Goal: Entertainment & Leisure: Browse casually

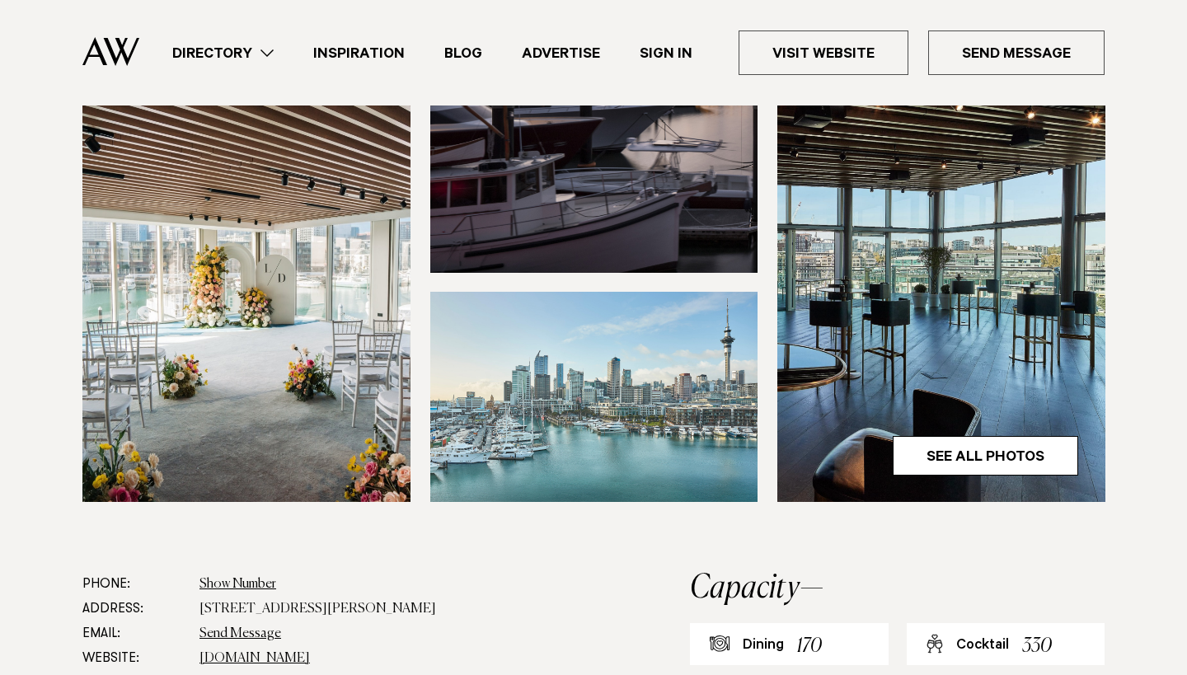
scroll to position [516, 0]
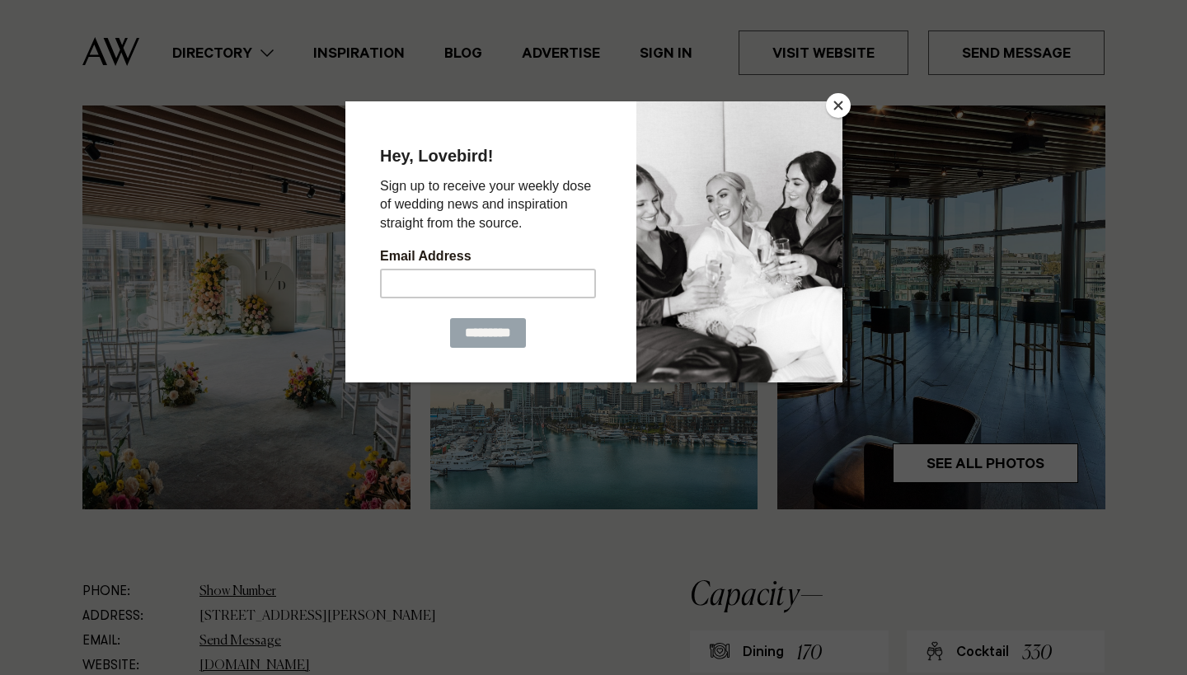
click at [980, 411] on div at bounding box center [593, 337] width 1187 height 675
click at [840, 110] on button "Close" at bounding box center [838, 105] width 25 height 25
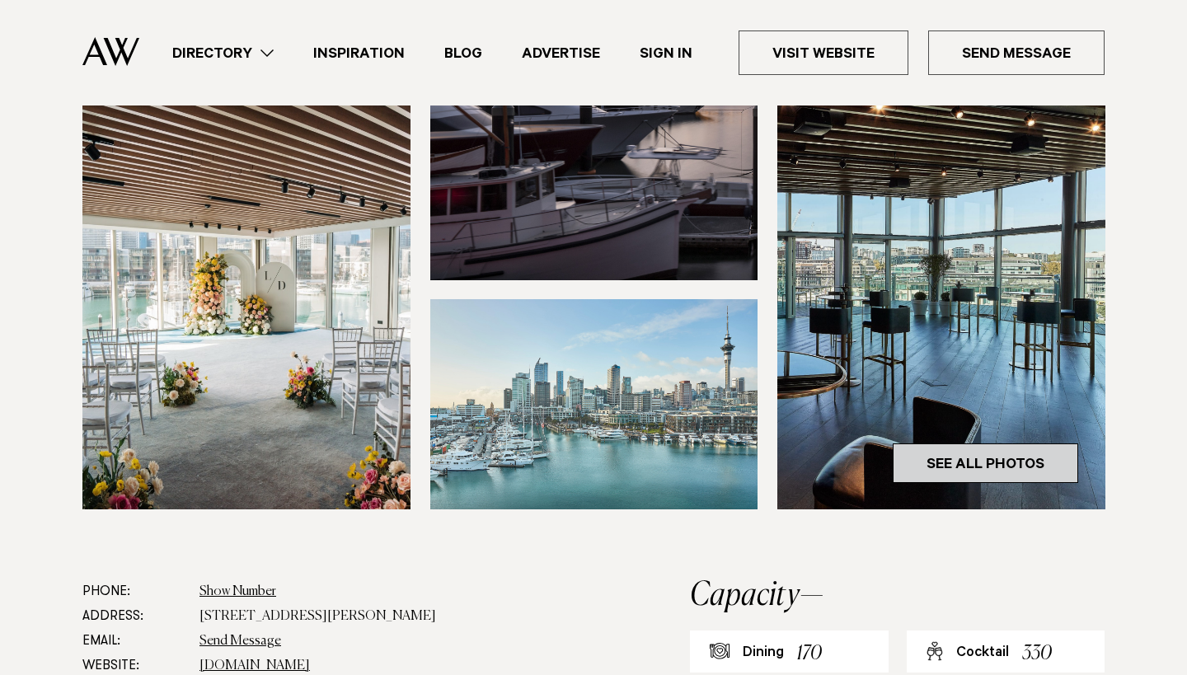
click at [957, 443] on link "See All Photos" at bounding box center [984, 463] width 185 height 40
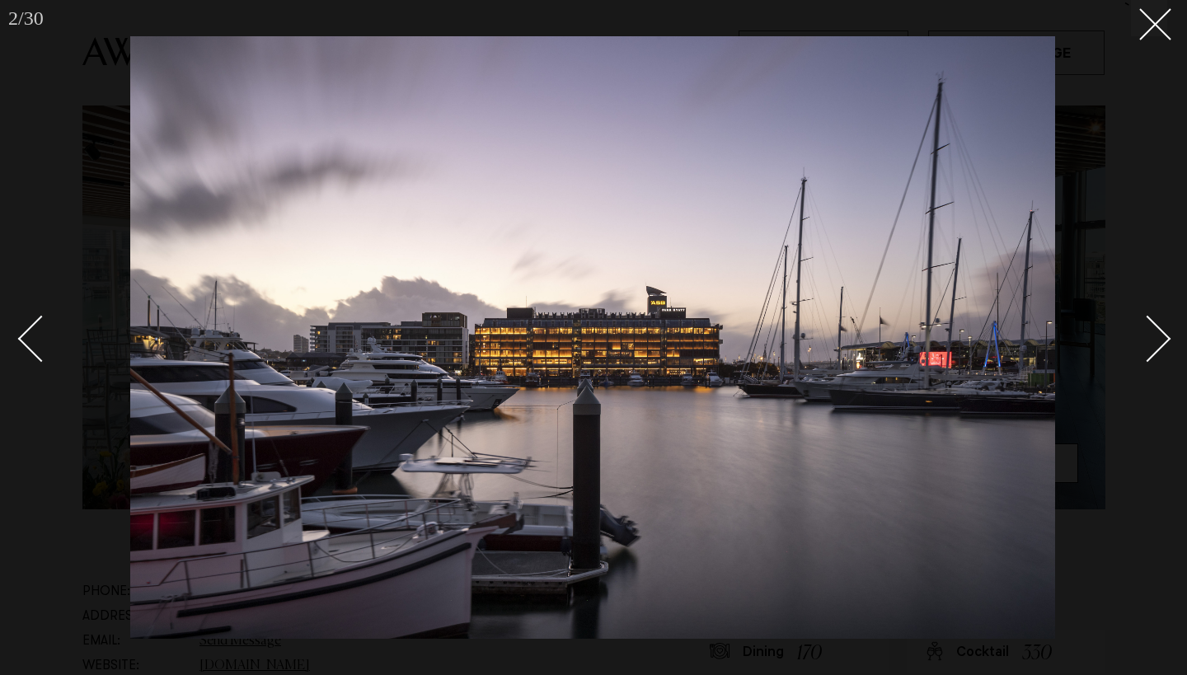
click at [1154, 330] on div "Next slide" at bounding box center [1147, 338] width 47 height 47
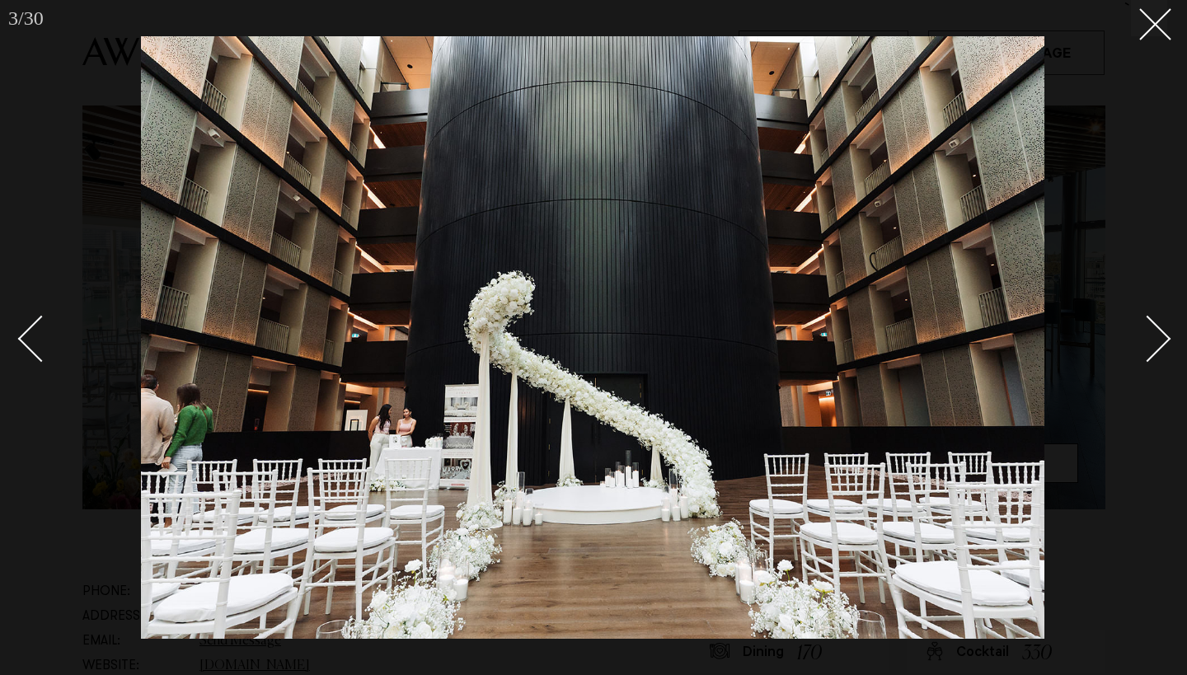
click at [1154, 330] on div "Next slide" at bounding box center [1147, 338] width 47 height 47
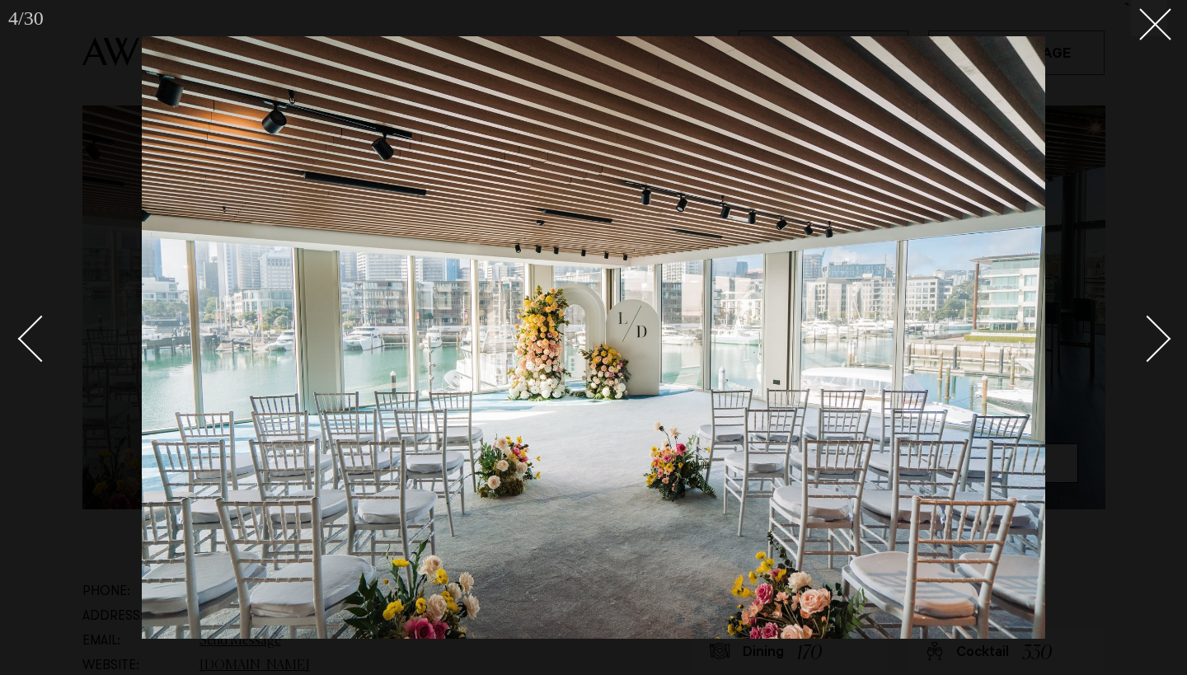
click at [1154, 330] on div "Next slide" at bounding box center [1147, 338] width 47 height 47
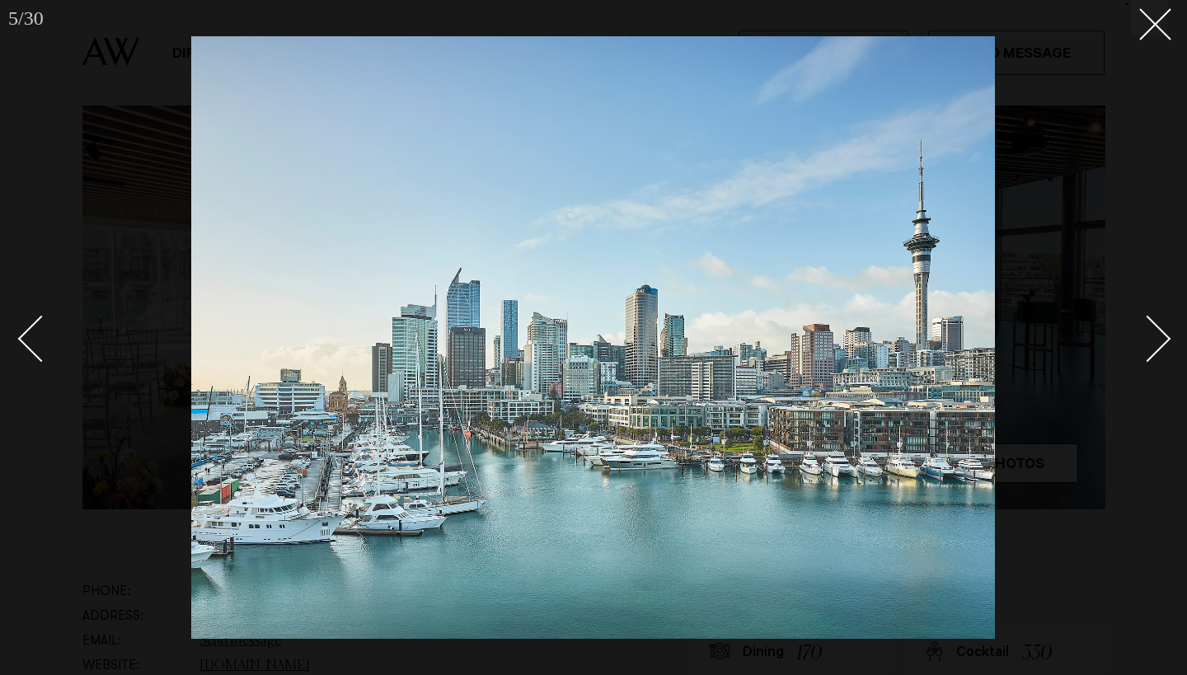
click at [1154, 330] on div "Next slide" at bounding box center [1147, 338] width 47 height 47
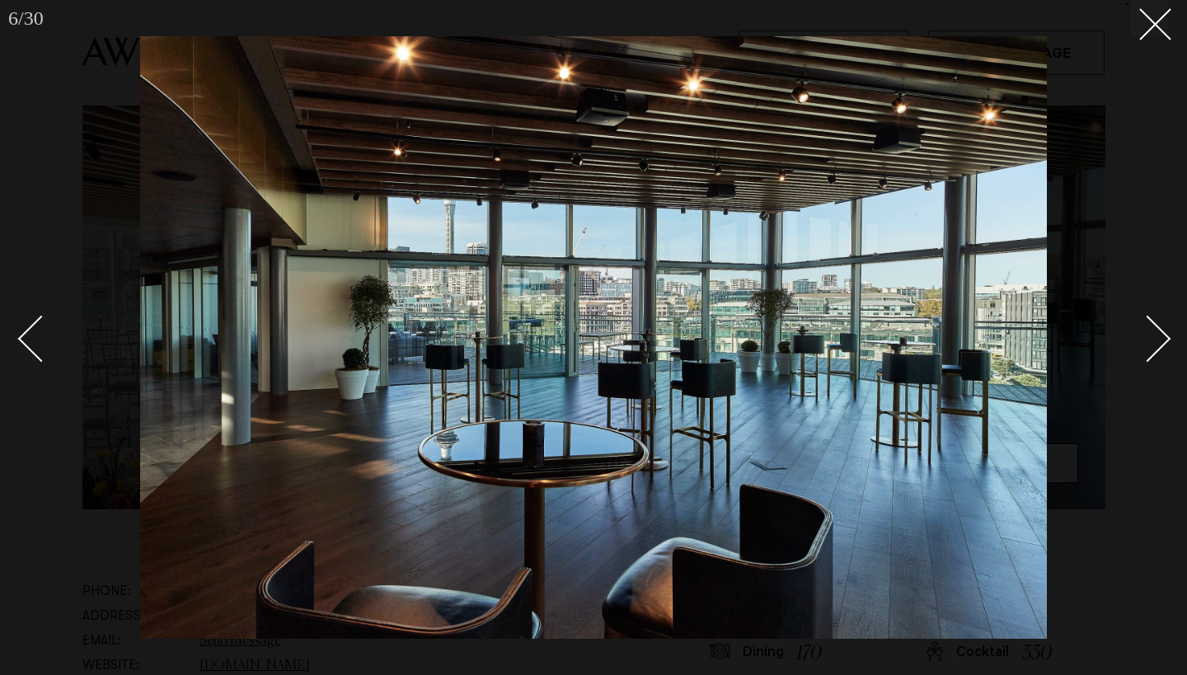
click at [1154, 330] on div "Next slide" at bounding box center [1147, 338] width 47 height 47
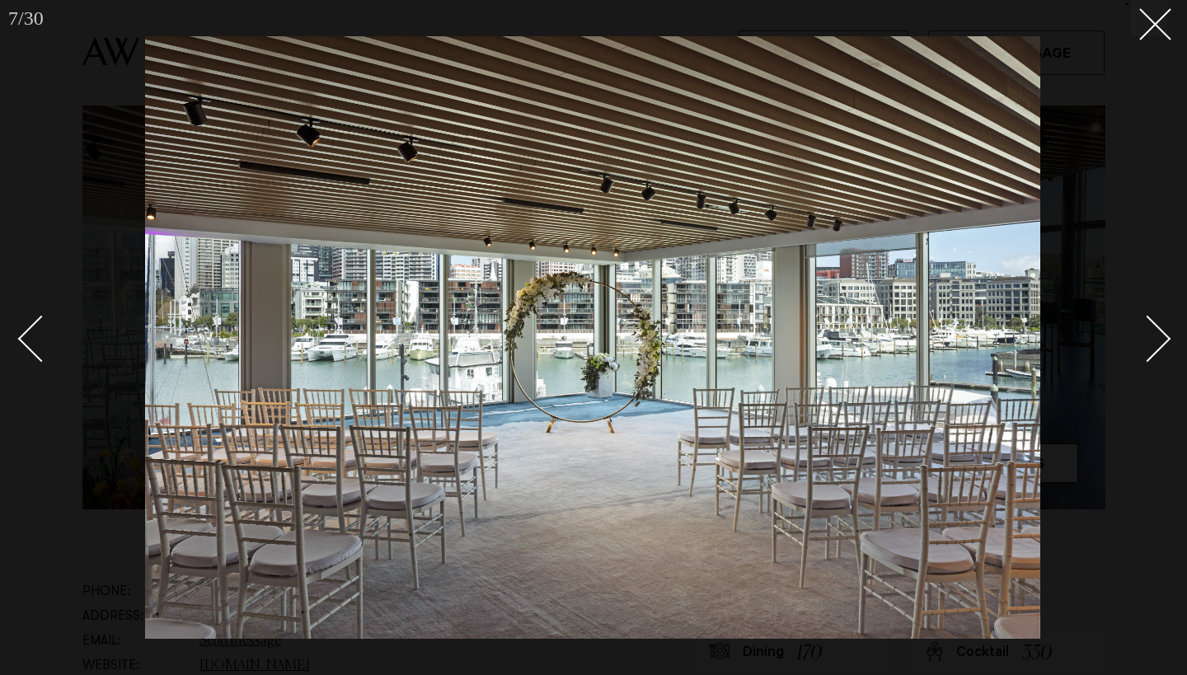
click at [1154, 330] on div "Next slide" at bounding box center [1147, 338] width 47 height 47
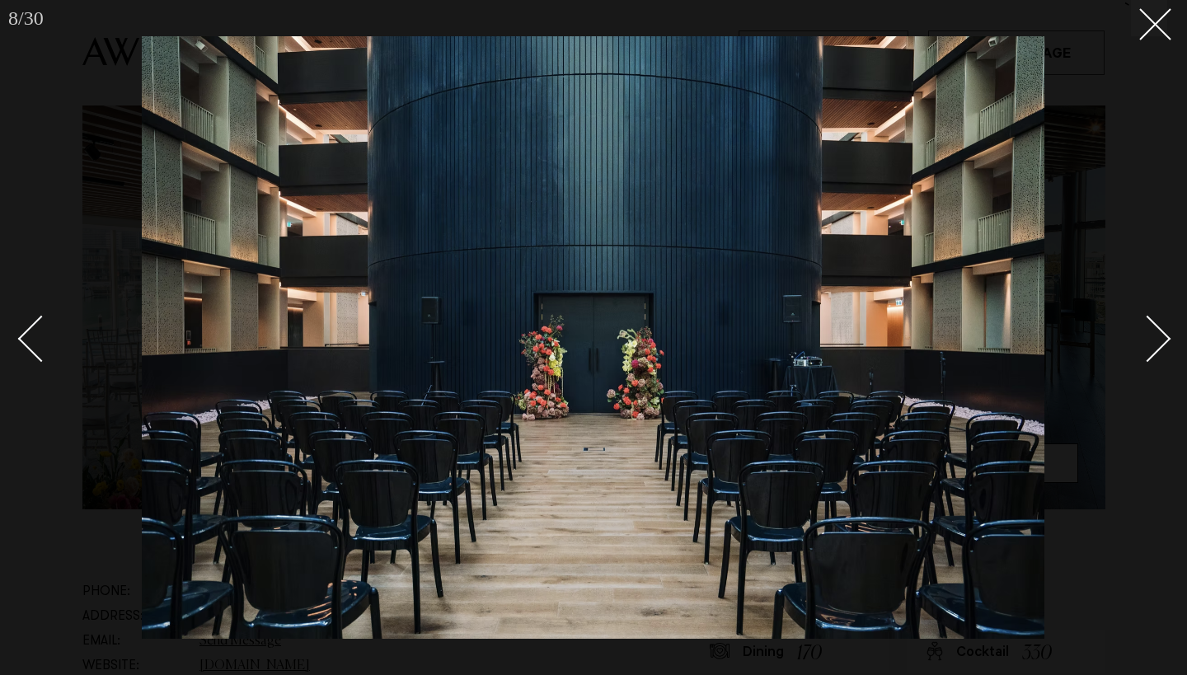
click at [1154, 330] on div "Next slide" at bounding box center [1147, 338] width 47 height 47
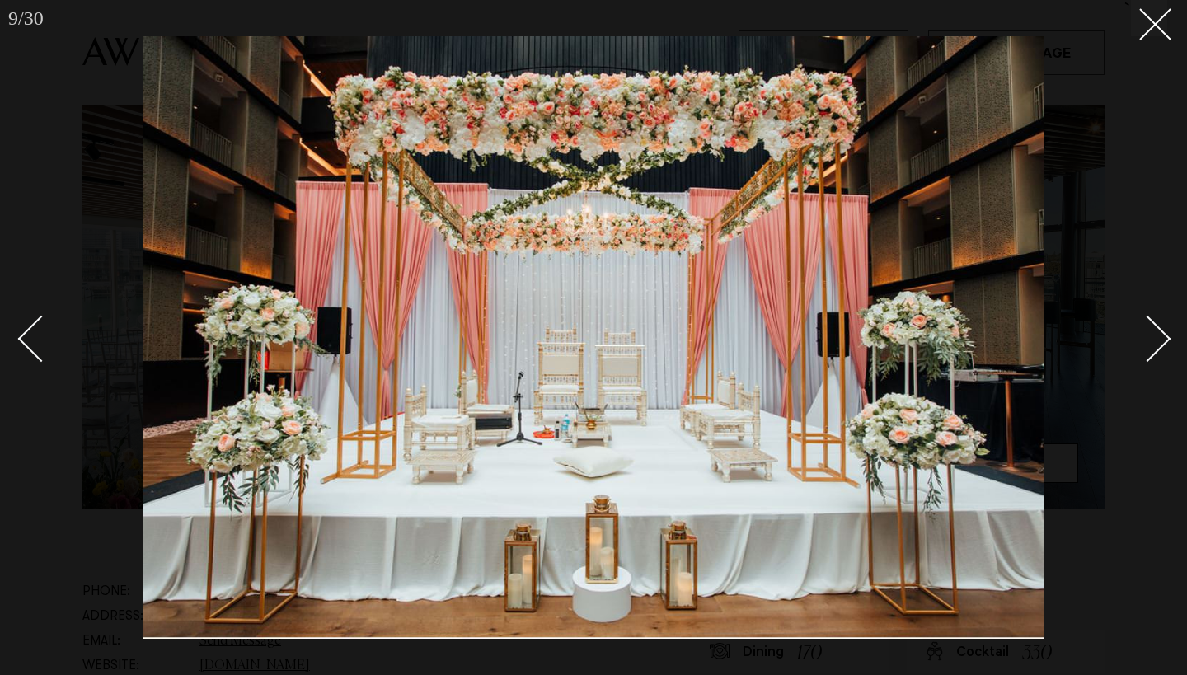
click at [1154, 330] on div "Next slide" at bounding box center [1147, 338] width 47 height 47
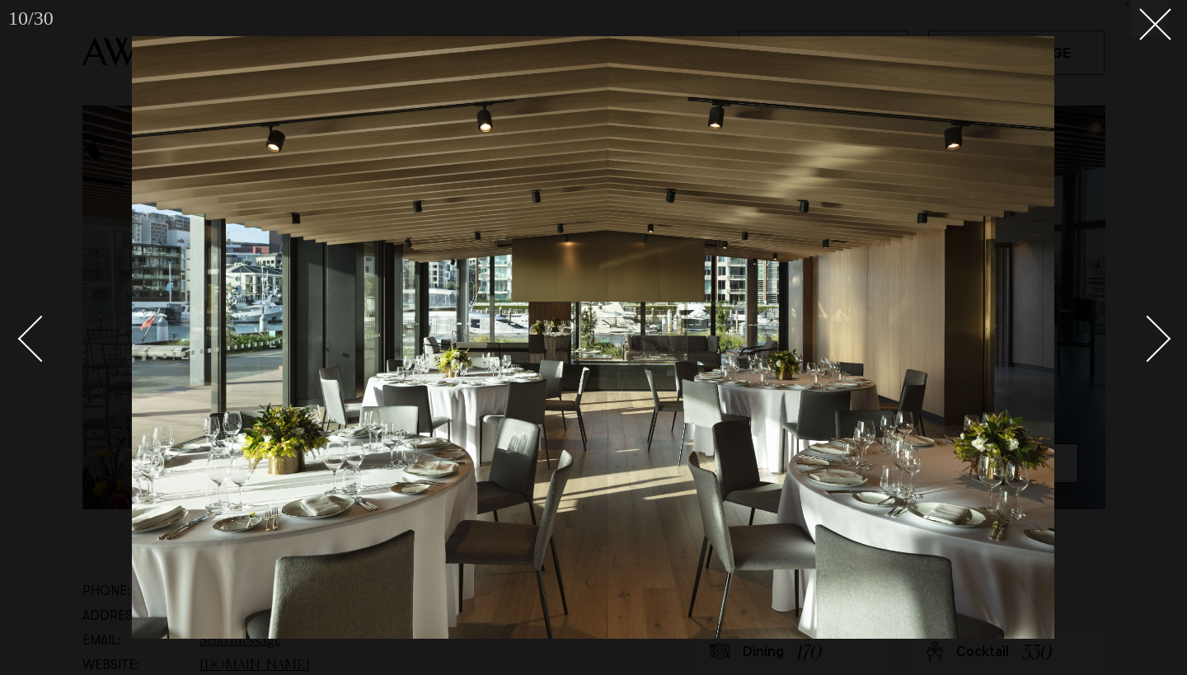
click at [1154, 330] on div "Next slide" at bounding box center [1147, 338] width 47 height 47
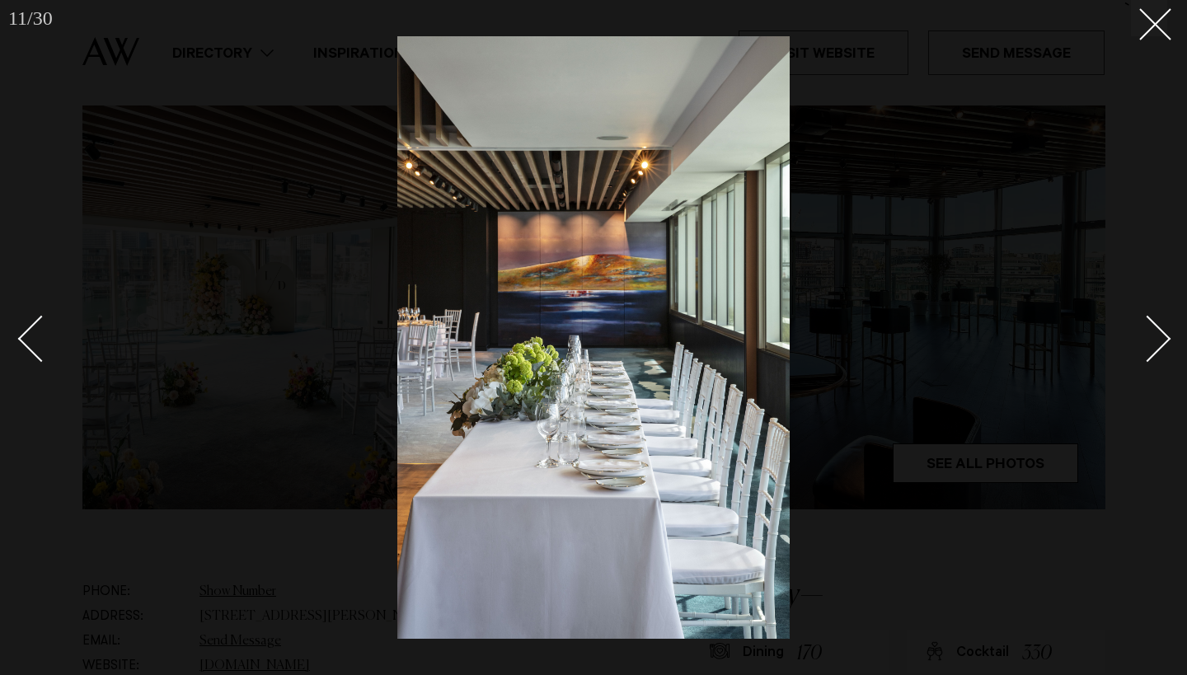
click at [1154, 330] on div "Next slide" at bounding box center [1147, 338] width 47 height 47
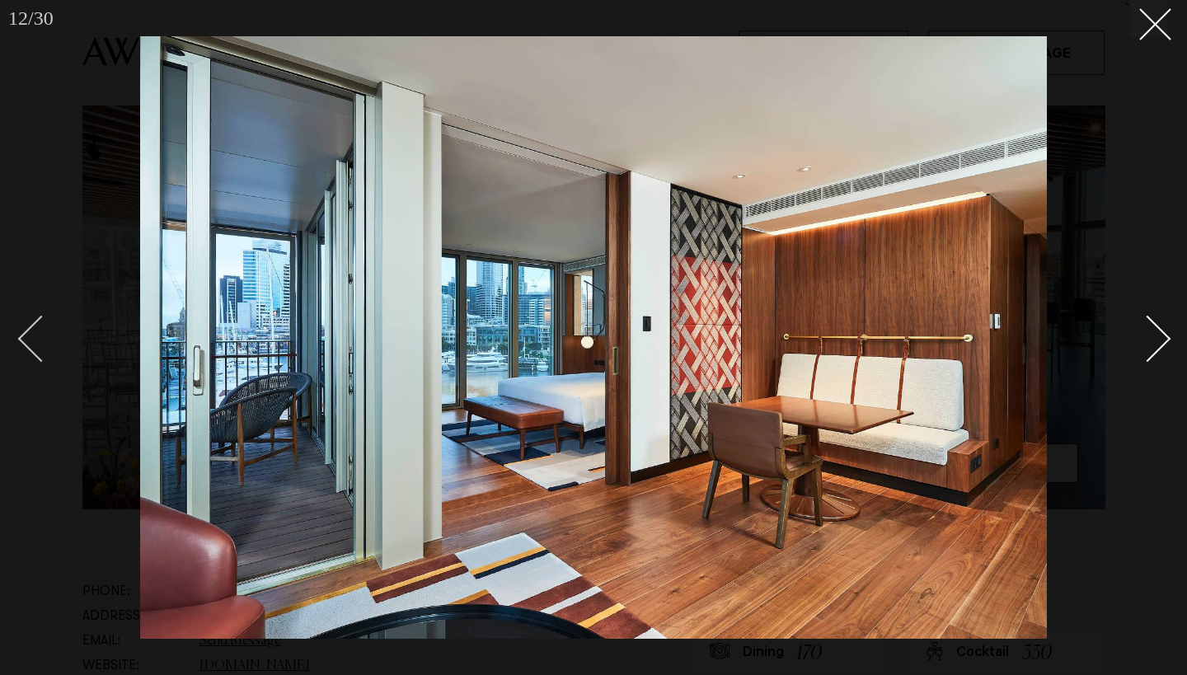
click at [30, 344] on div "Previous slide" at bounding box center [41, 338] width 47 height 47
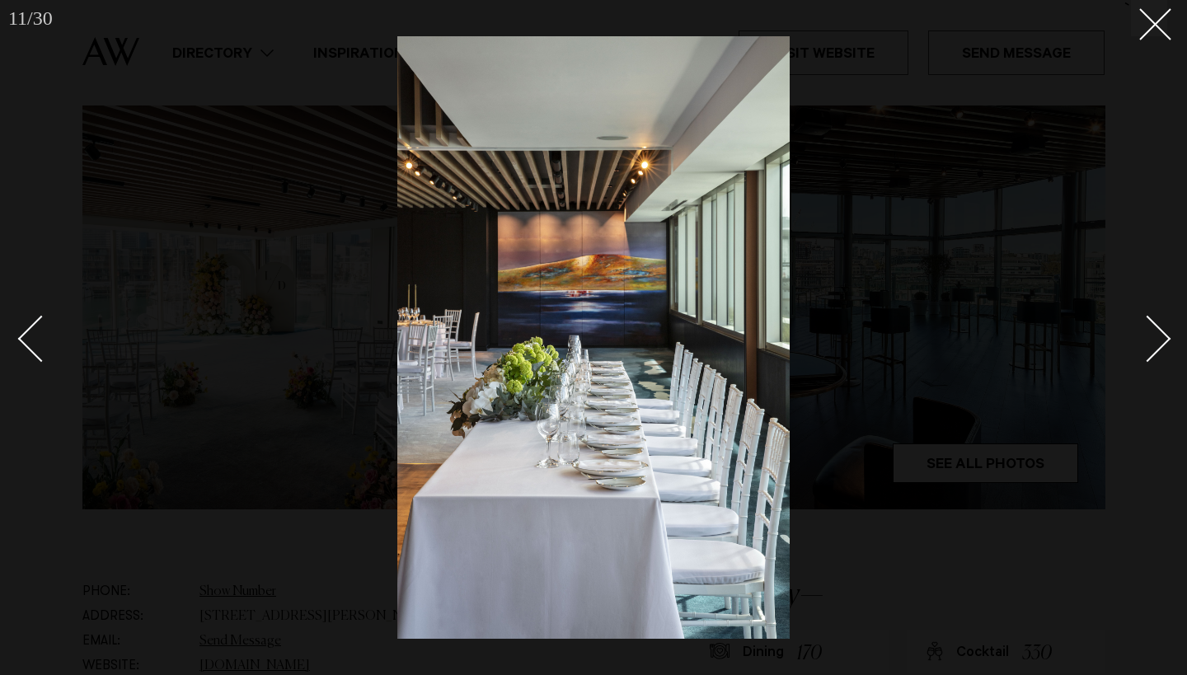
click at [1159, 351] on link at bounding box center [1138, 338] width 58 height 82
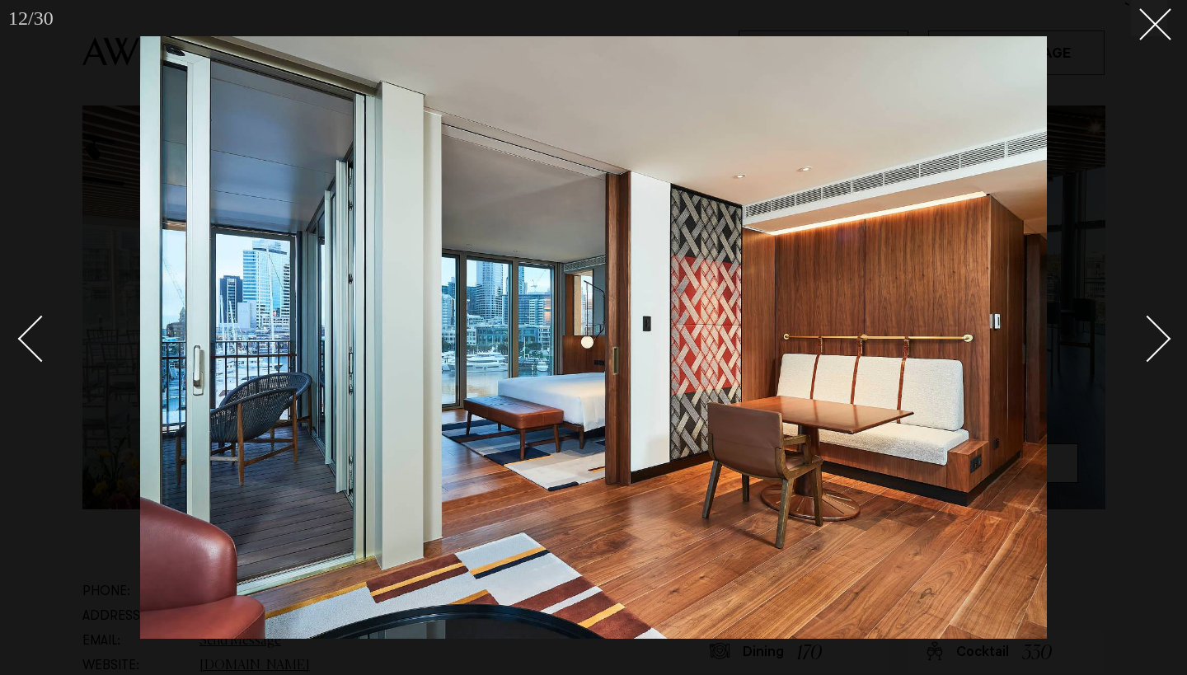
click at [1159, 351] on link at bounding box center [1138, 338] width 58 height 82
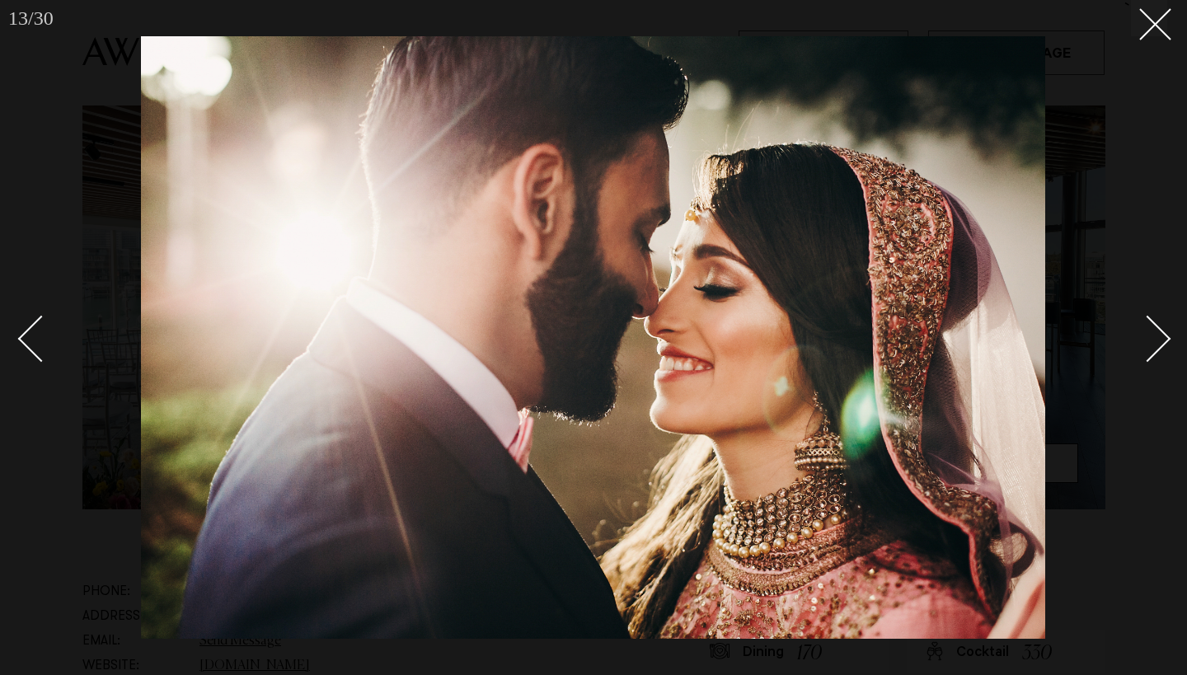
click at [1159, 351] on link at bounding box center [1138, 338] width 58 height 82
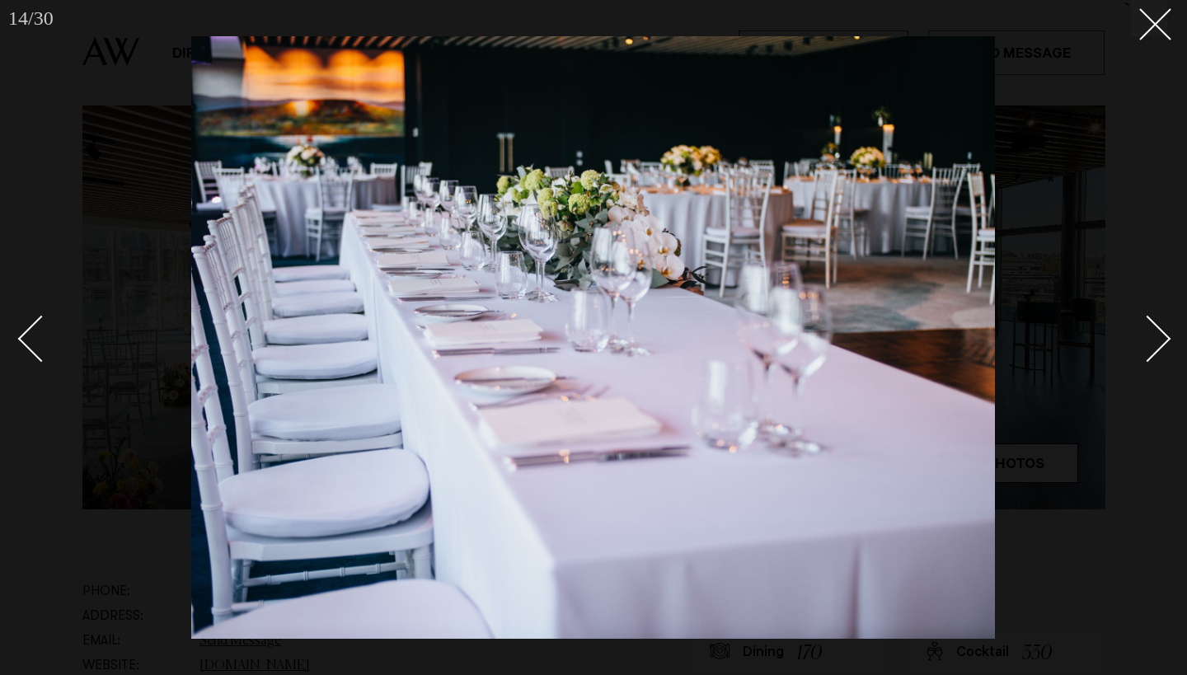
click at [1160, 341] on div "Next slide" at bounding box center [1147, 338] width 47 height 47
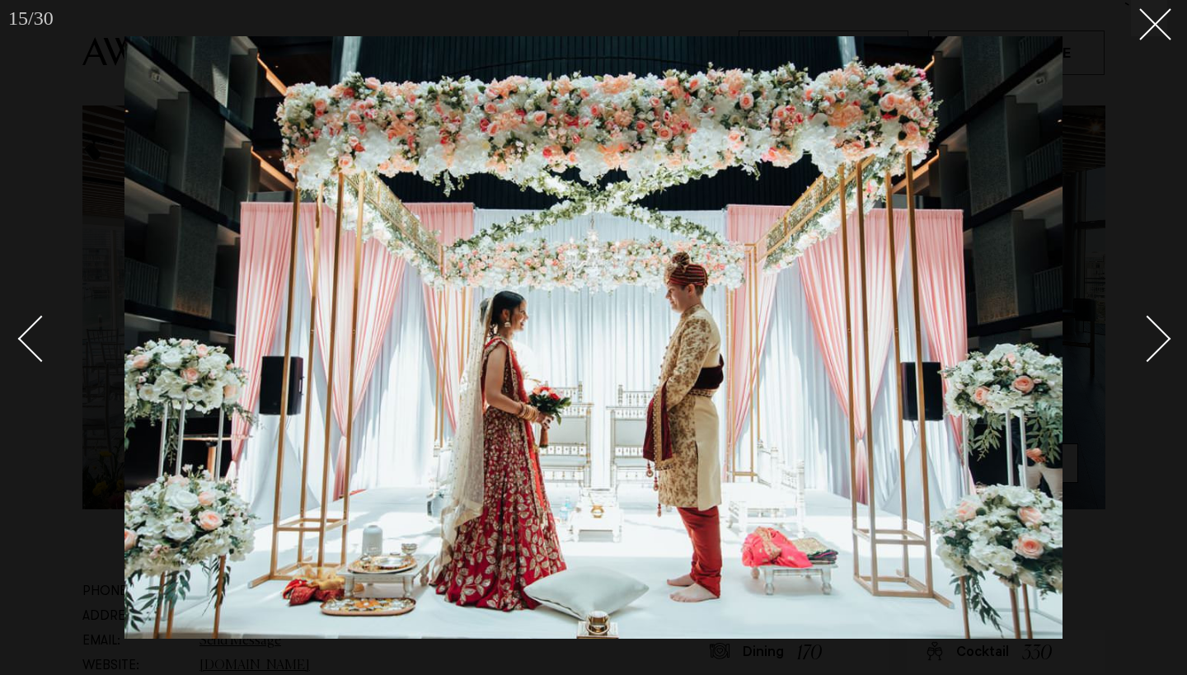
click at [1160, 341] on div "Next slide" at bounding box center [1147, 338] width 47 height 47
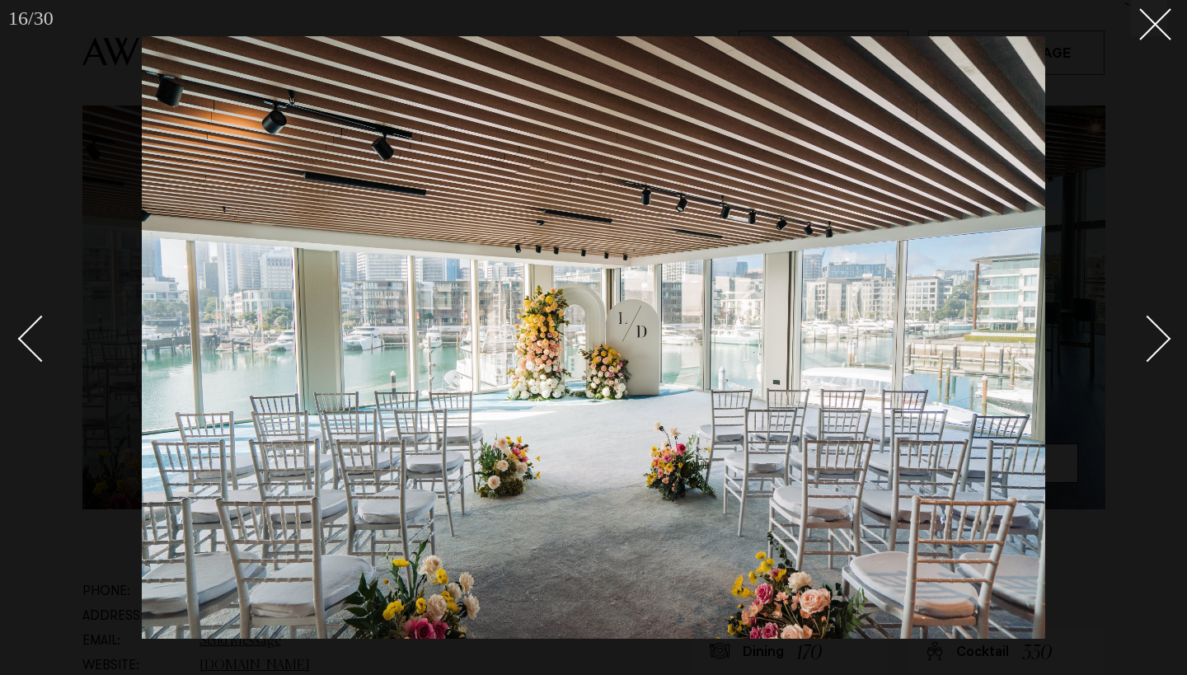
click at [1159, 324] on link at bounding box center [1138, 338] width 58 height 82
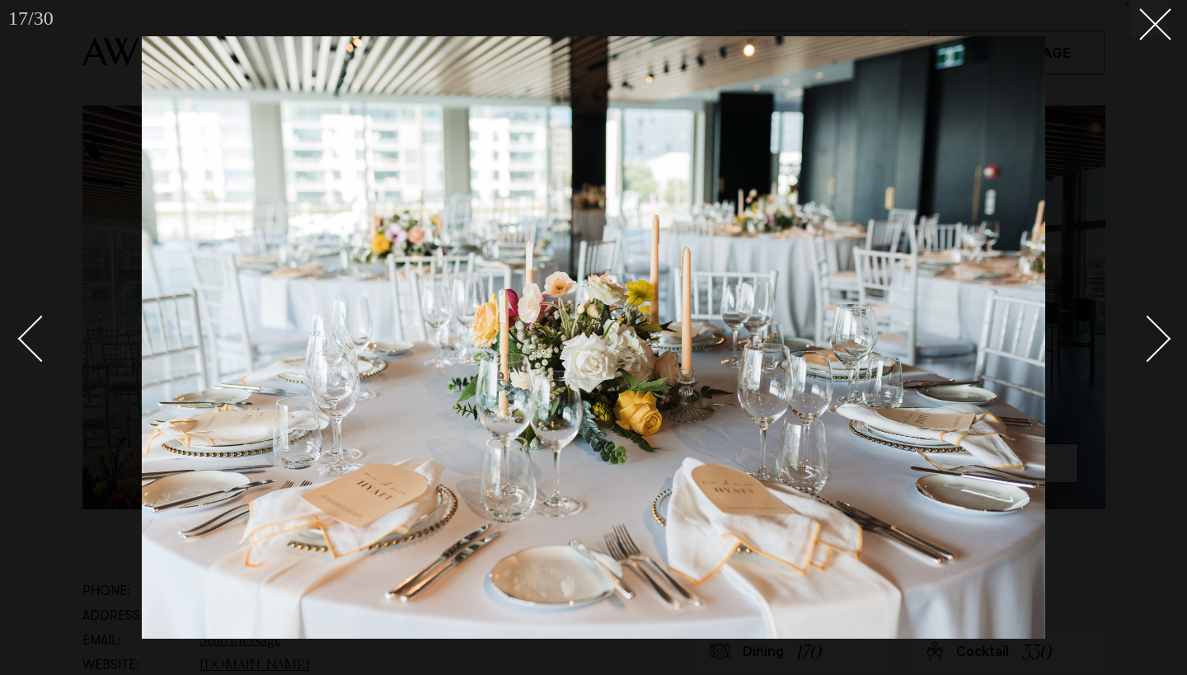
click at [1159, 324] on link at bounding box center [1138, 338] width 58 height 82
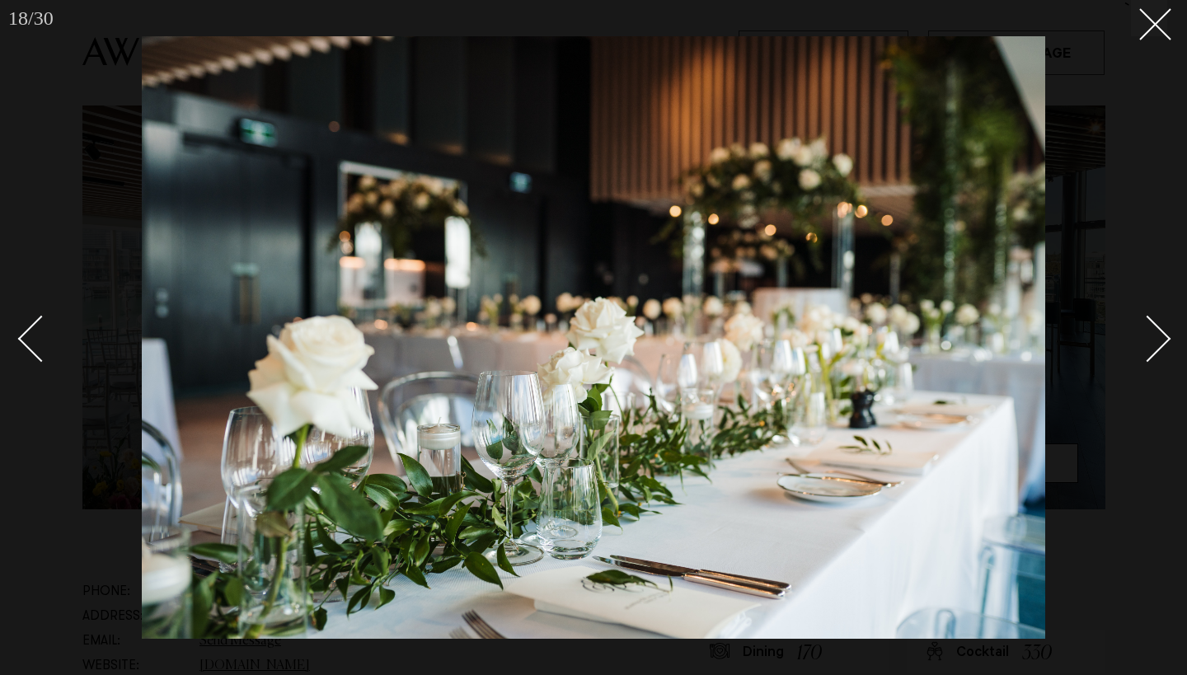
click at [1159, 324] on link at bounding box center [1138, 338] width 58 height 82
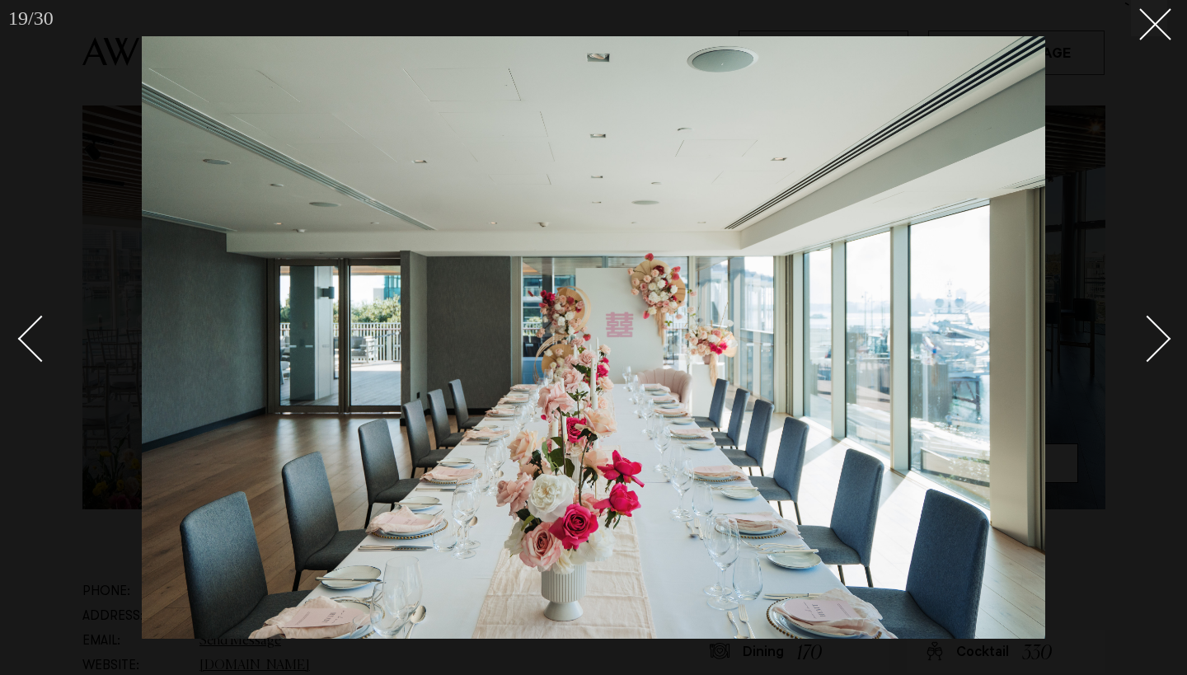
click at [1159, 324] on link at bounding box center [1138, 338] width 58 height 82
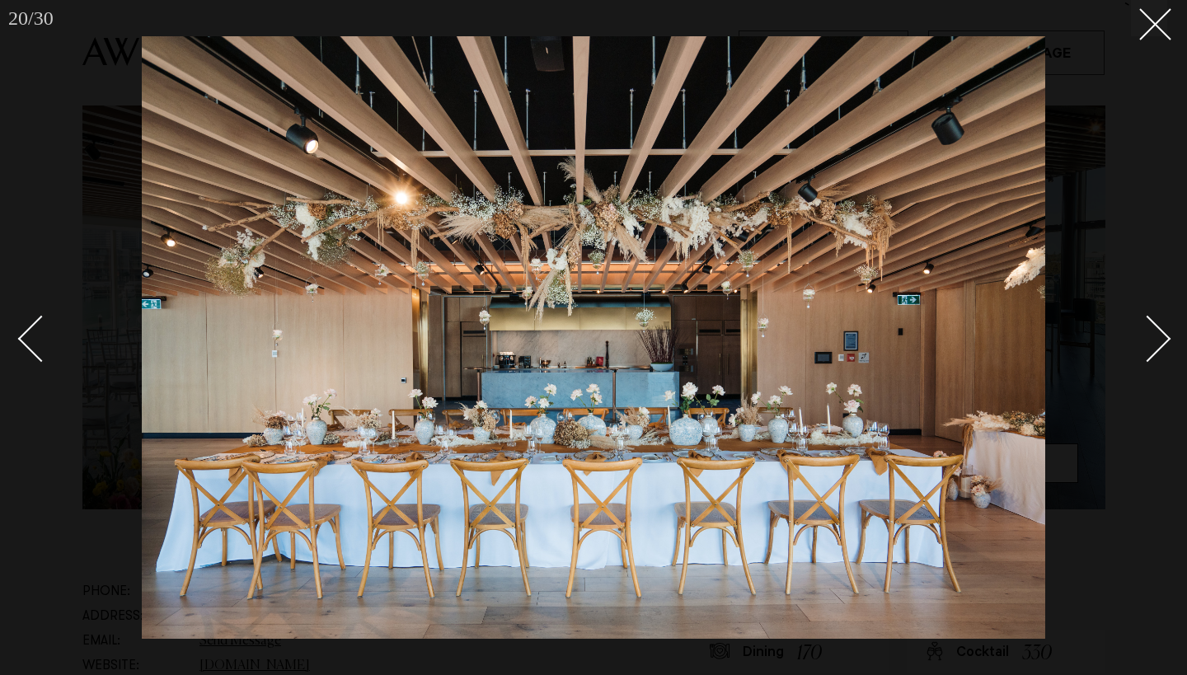
click at [1159, 324] on link at bounding box center [1138, 338] width 58 height 82
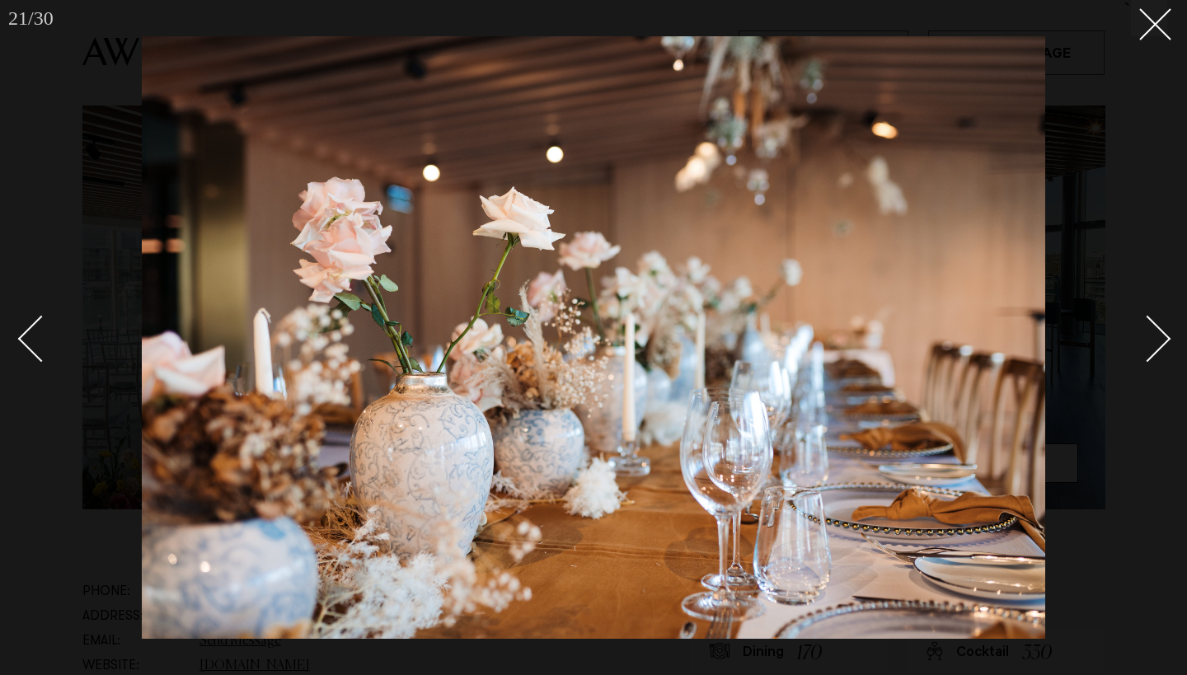
click at [1159, 324] on link at bounding box center [1138, 338] width 58 height 82
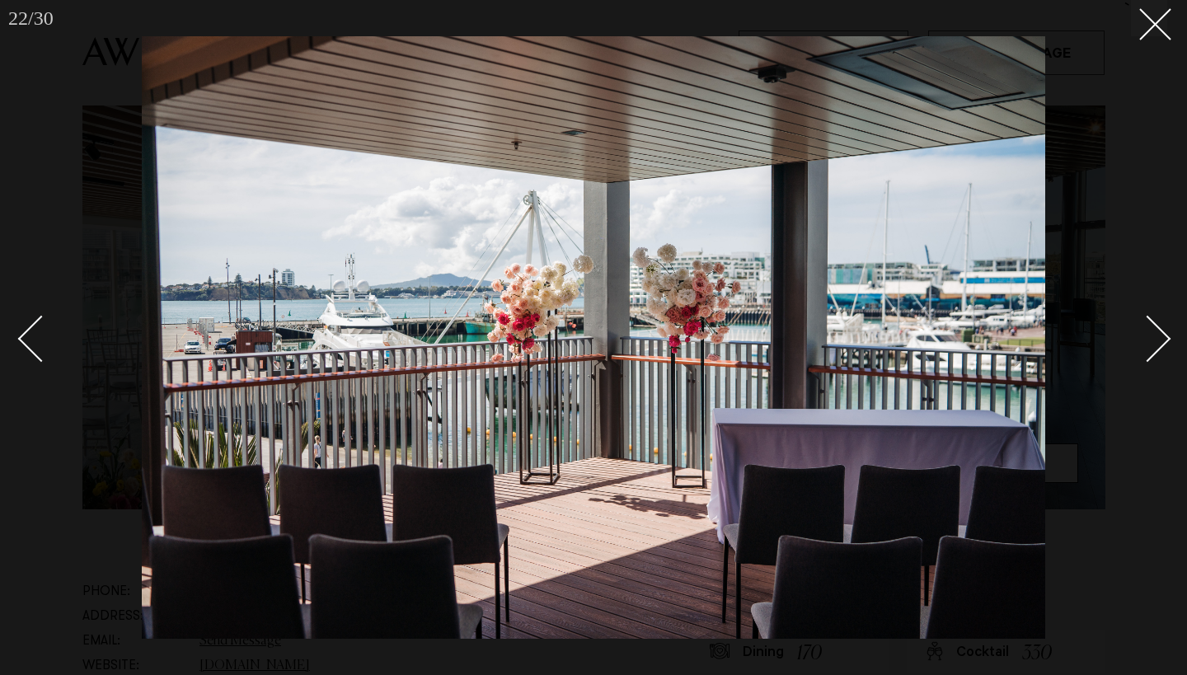
click at [1159, 324] on link at bounding box center [1138, 338] width 58 height 82
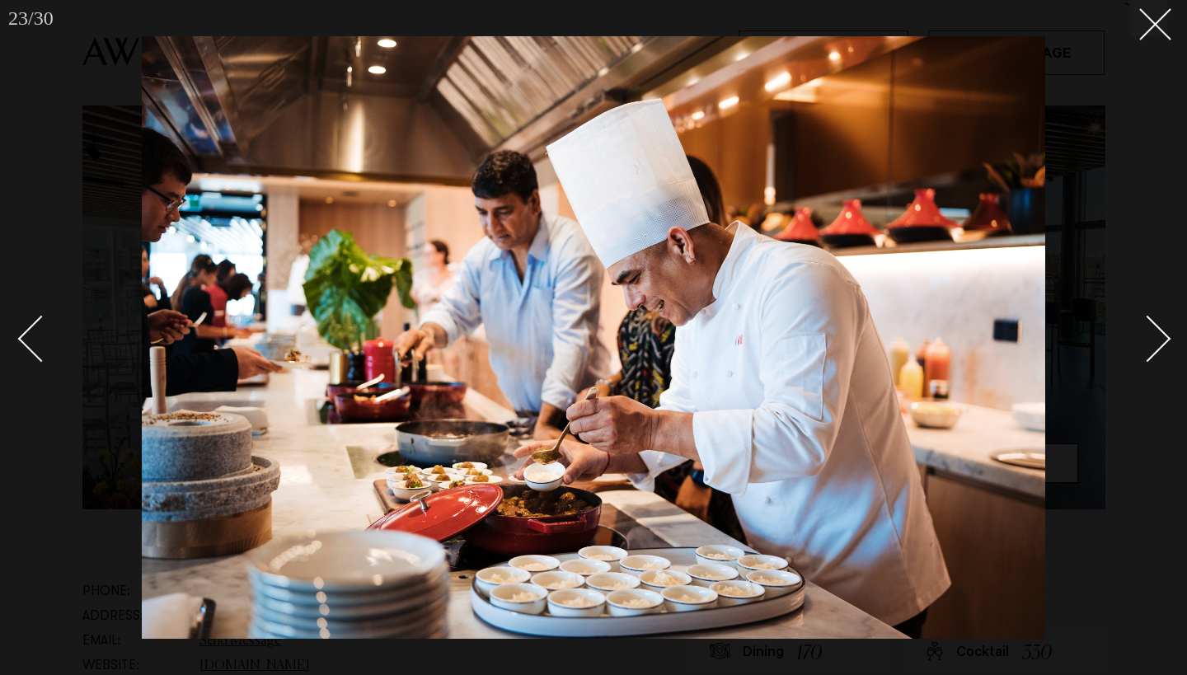
click at [1159, 324] on link at bounding box center [1138, 338] width 58 height 82
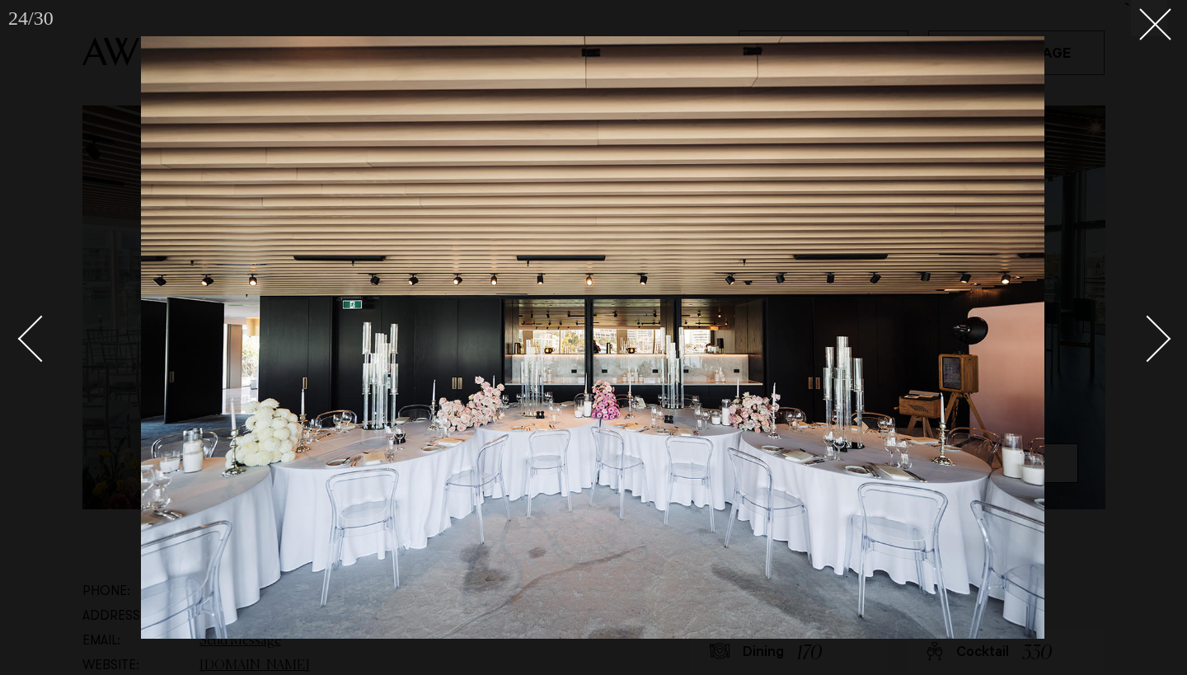
click at [1159, 324] on link at bounding box center [1138, 338] width 58 height 82
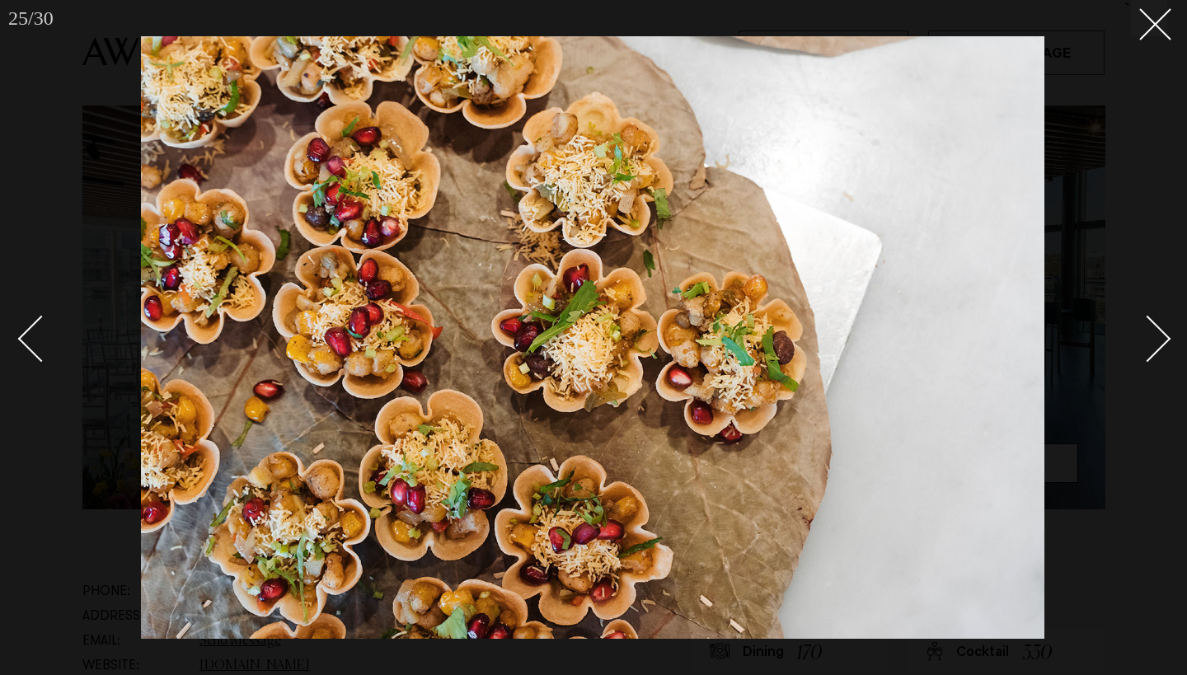
click at [1159, 324] on link at bounding box center [1138, 338] width 58 height 82
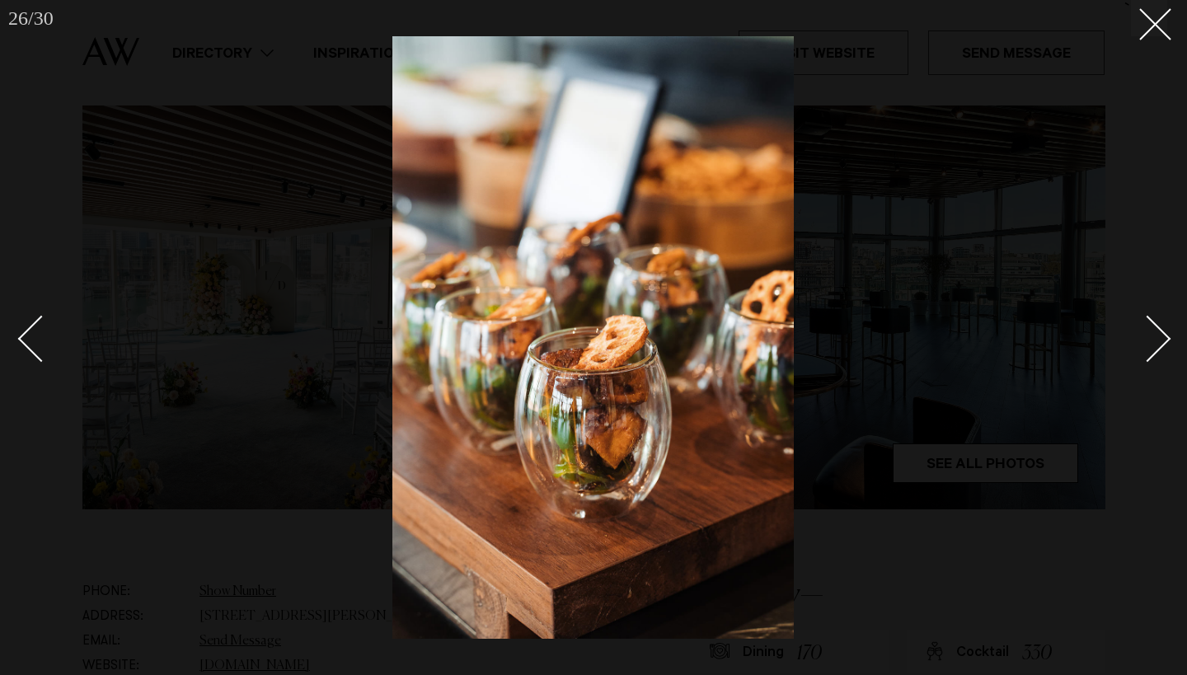
click at [1159, 324] on link at bounding box center [1138, 338] width 58 height 82
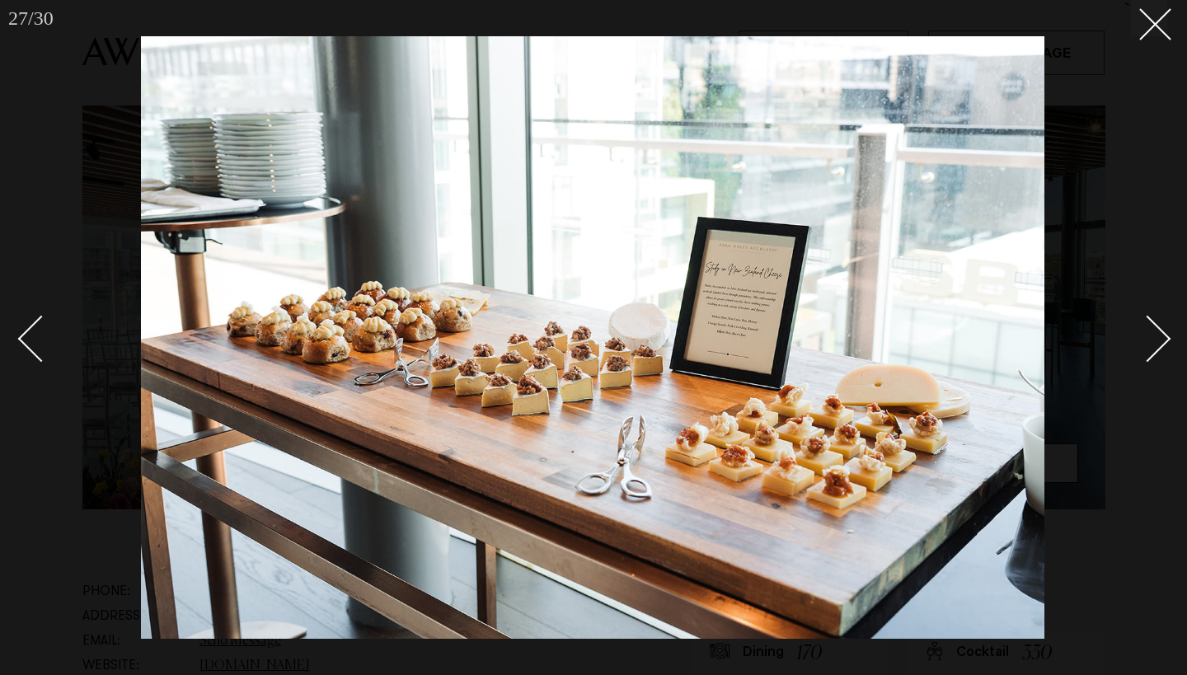
click at [1159, 324] on link at bounding box center [1138, 338] width 58 height 82
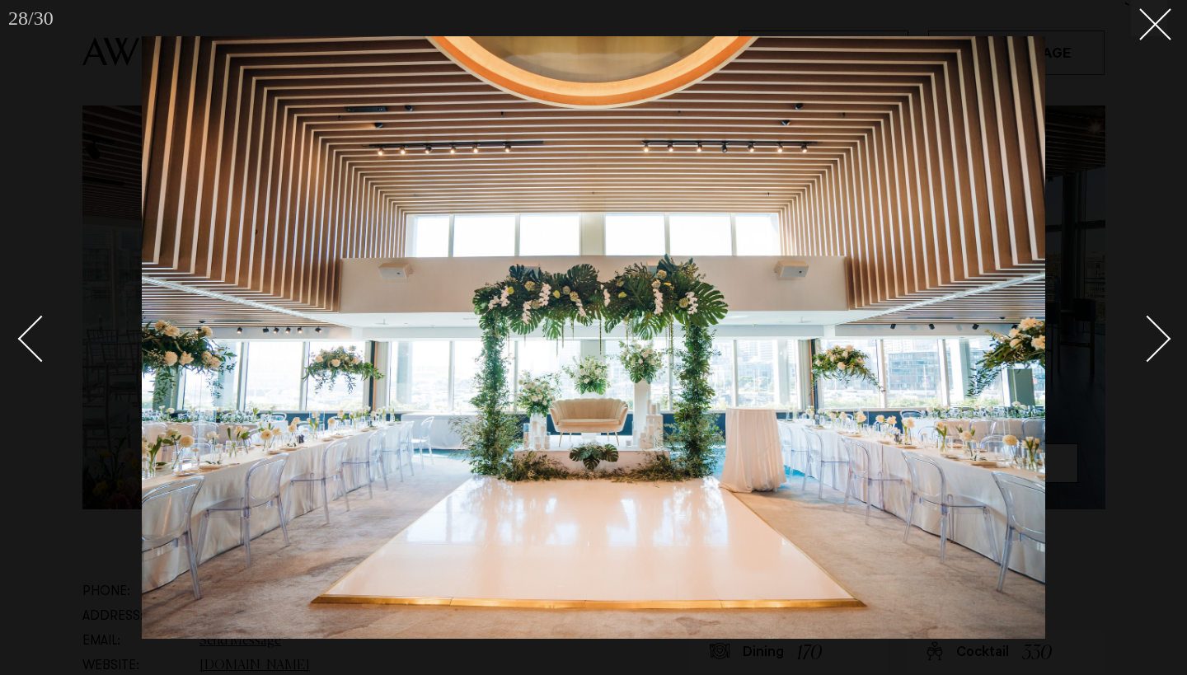
click at [1159, 324] on link at bounding box center [1138, 338] width 58 height 82
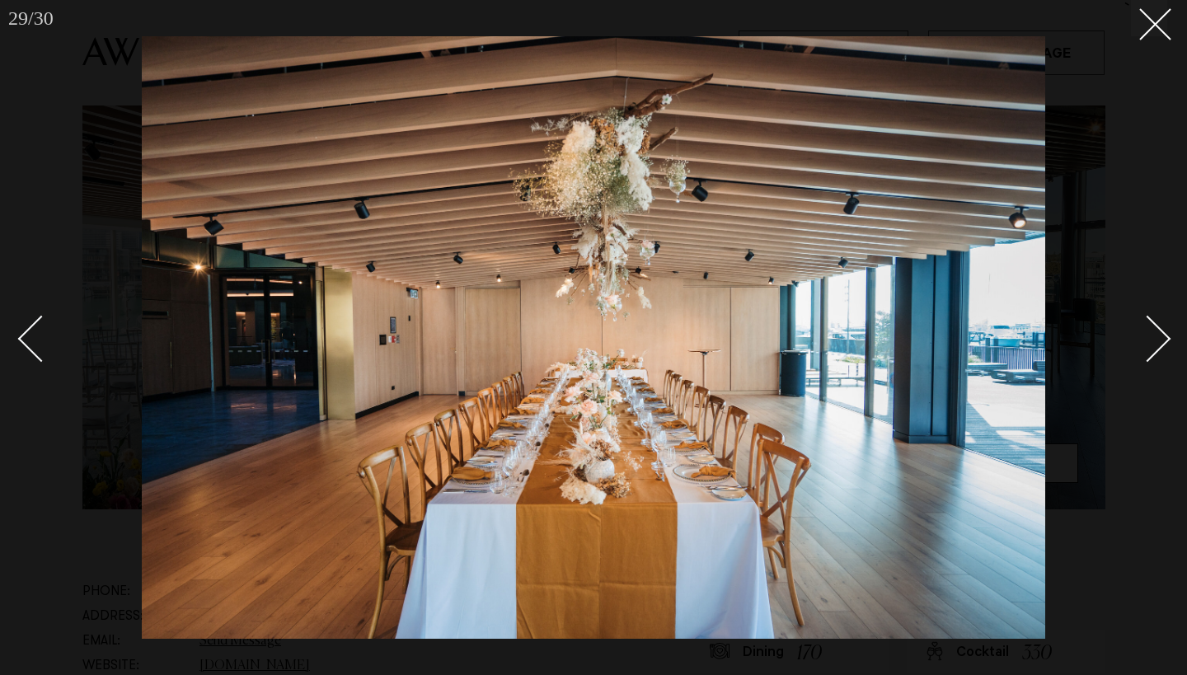
click at [1159, 324] on link at bounding box center [1138, 338] width 58 height 82
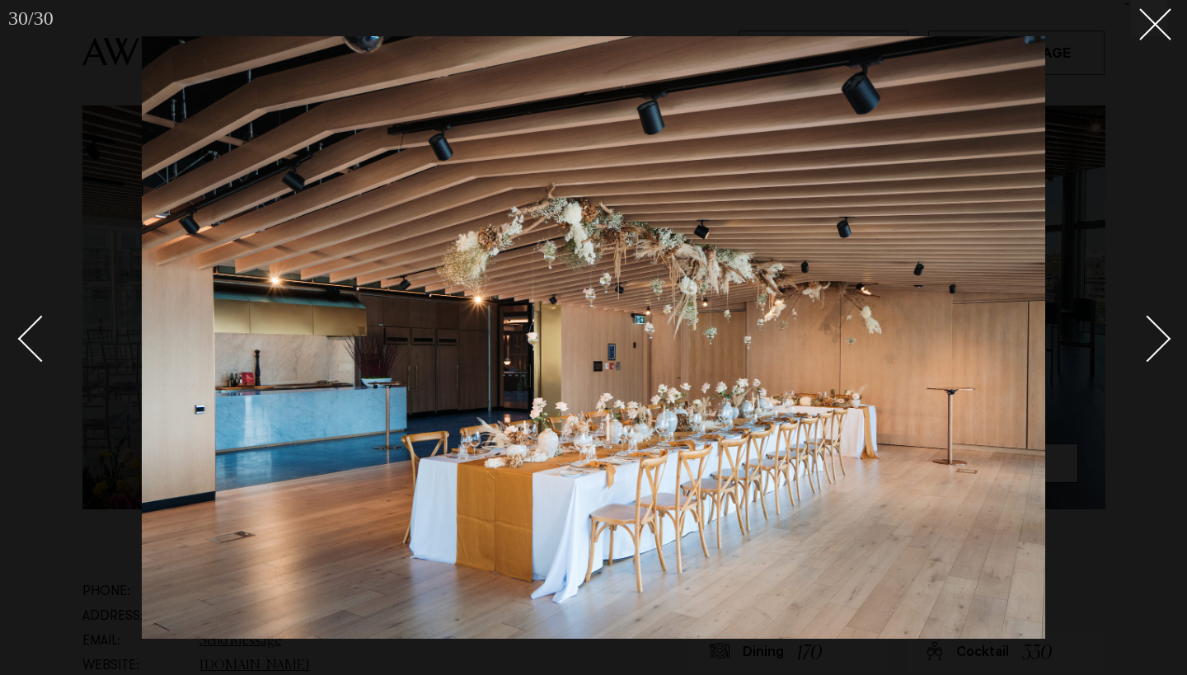
click at [1159, 324] on link at bounding box center [1138, 338] width 58 height 82
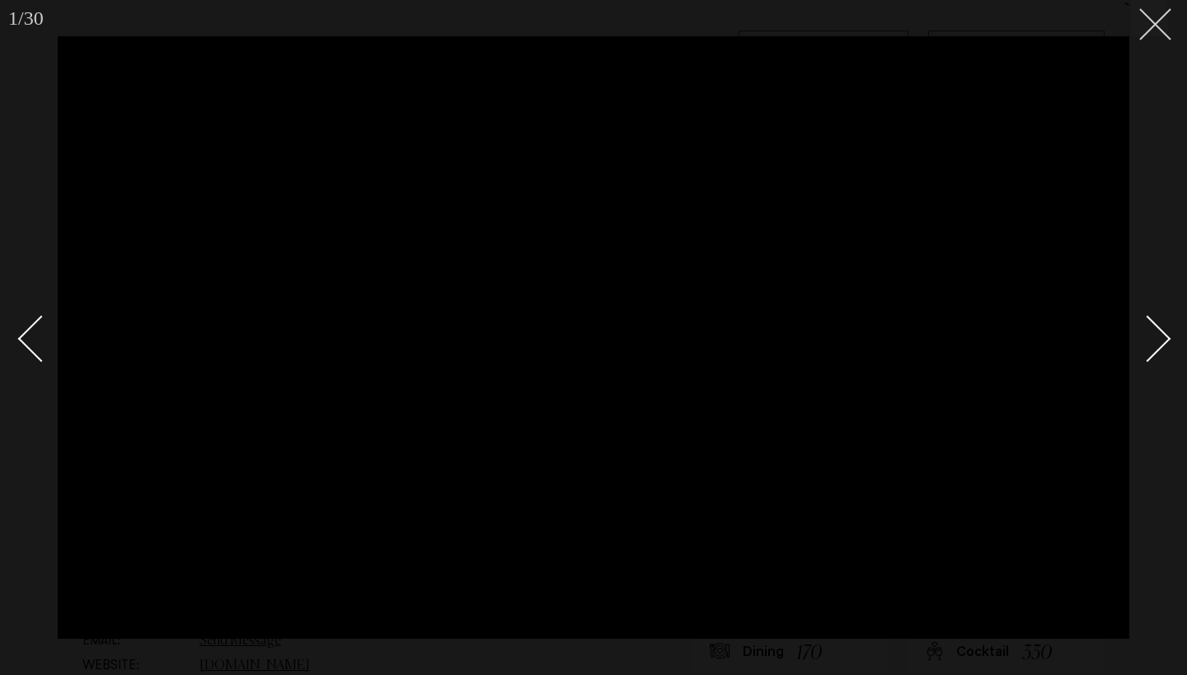
click at [1154, 35] on button at bounding box center [1149, 18] width 36 height 36
